Goal: Find specific page/section: Find specific page/section

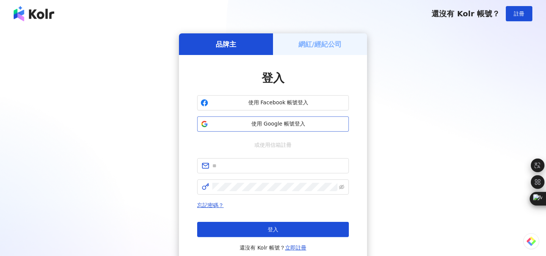
click at [302, 127] on span "使用 Google 帳號登入" at bounding box center [278, 124] width 134 height 8
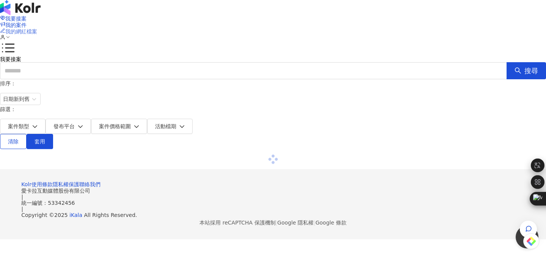
click at [37, 28] on span "我的網紅檔案" at bounding box center [21, 31] width 32 height 6
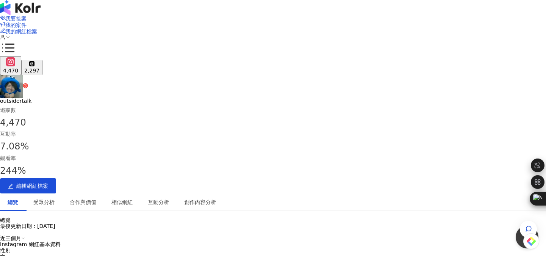
click at [104, 193] on div "合作與價值" at bounding box center [83, 201] width 42 height 17
